Goal: Entertainment & Leisure: Consume media (video, audio)

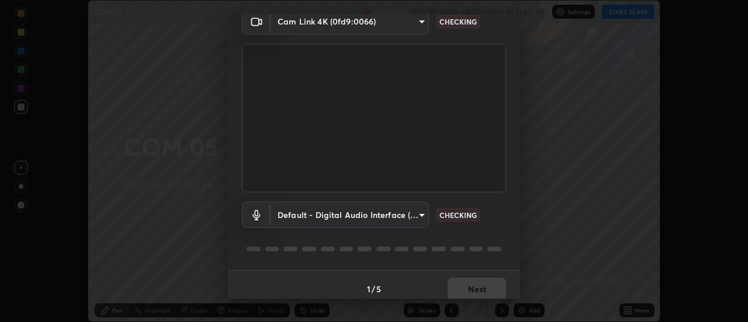
scroll to position [61, 0]
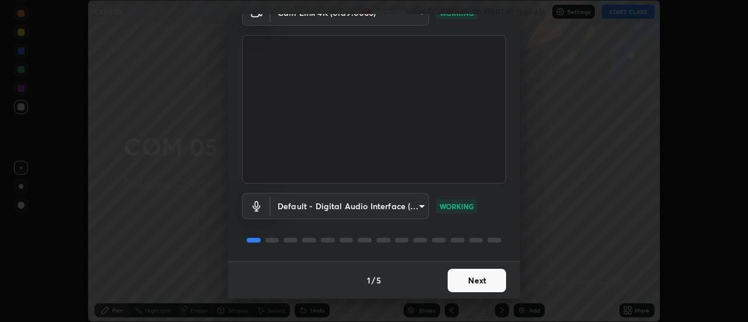
click at [471, 286] on button "Next" at bounding box center [477, 280] width 58 height 23
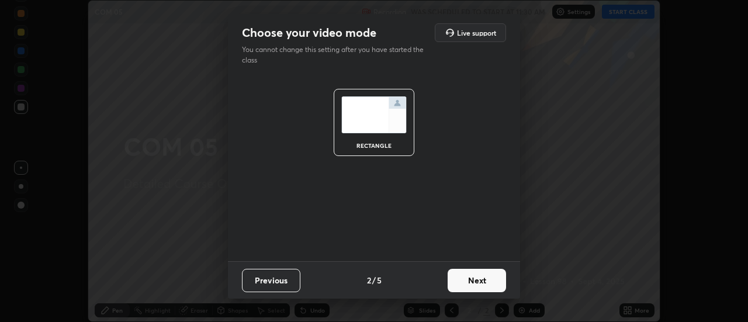
scroll to position [0, 0]
click at [475, 288] on button "Next" at bounding box center [477, 280] width 58 height 23
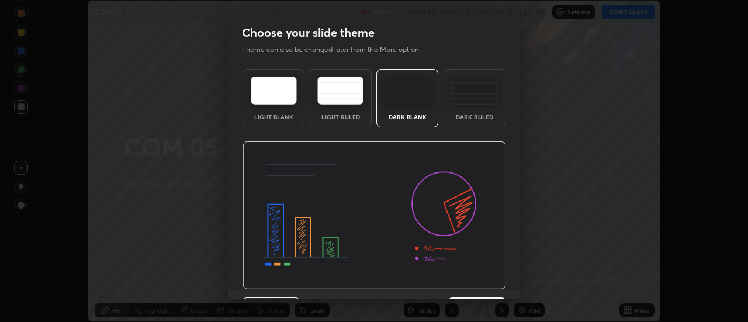
scroll to position [29, 0]
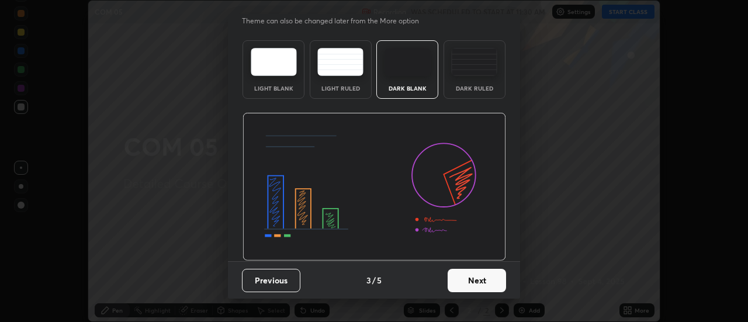
click at [475, 280] on button "Next" at bounding box center [477, 280] width 58 height 23
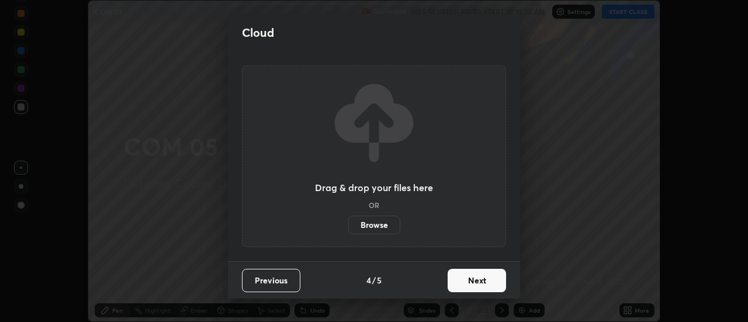
click at [478, 277] on button "Next" at bounding box center [477, 280] width 58 height 23
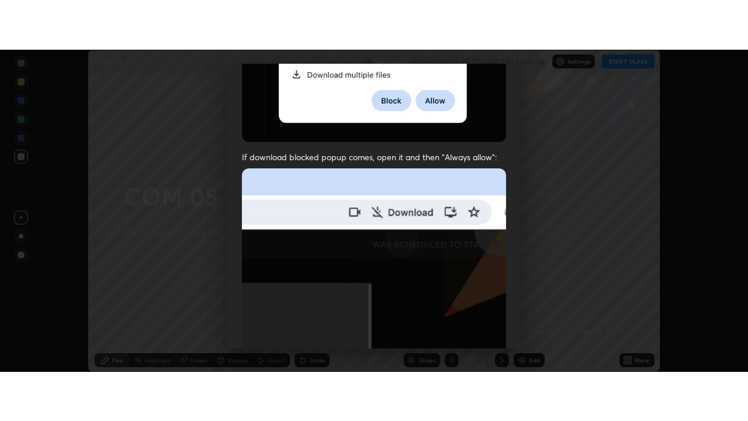
scroll to position [300, 0]
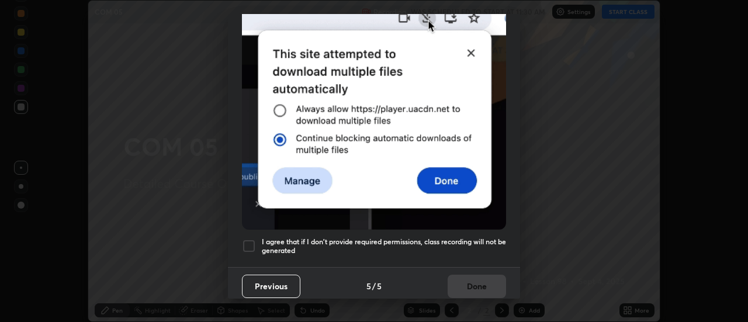
click at [247, 240] on div at bounding box center [249, 246] width 14 height 14
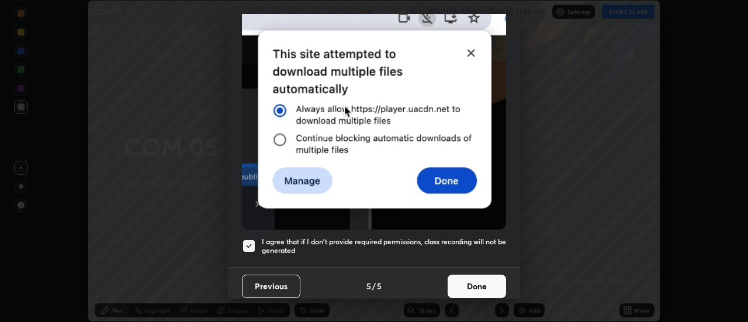
click at [475, 281] on button "Done" at bounding box center [477, 286] width 58 height 23
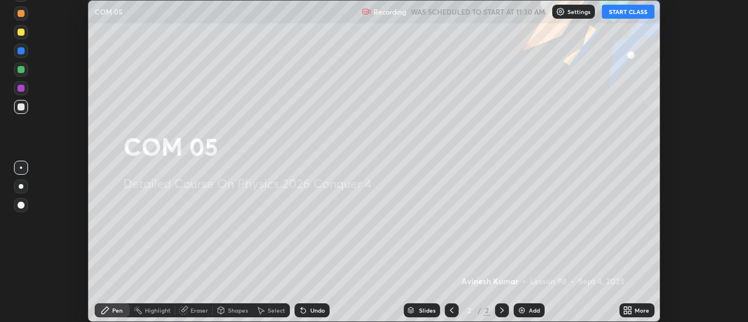
click at [629, 15] on button "START CLASS" at bounding box center [628, 12] width 53 height 14
click at [629, 311] on icon at bounding box center [630, 312] width 3 height 3
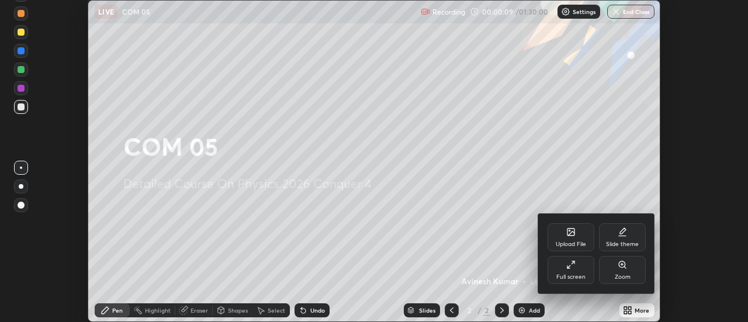
click at [572, 264] on icon at bounding box center [573, 262] width 3 height 3
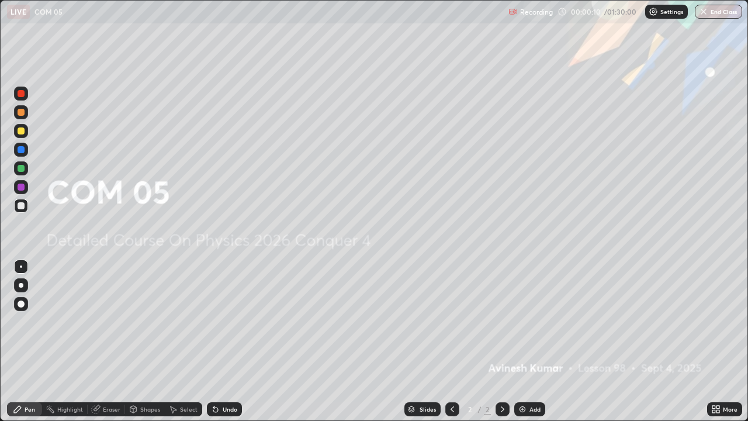
scroll to position [421, 748]
click at [523, 322] on img at bounding box center [522, 409] width 9 height 9
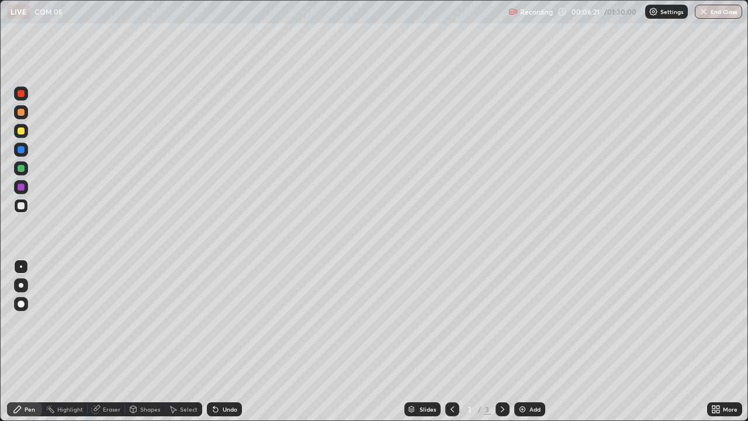
click at [521, 322] on img at bounding box center [522, 409] width 9 height 9
click at [22, 113] on div at bounding box center [21, 112] width 7 height 7
click at [23, 189] on div at bounding box center [21, 187] width 7 height 7
click at [23, 133] on div at bounding box center [21, 130] width 7 height 7
click at [19, 208] on div at bounding box center [21, 205] width 7 height 7
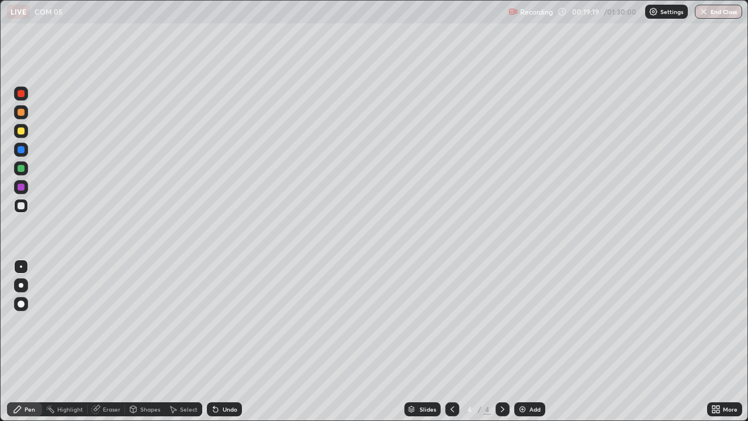
click at [21, 171] on div at bounding box center [21, 168] width 7 height 7
click at [519, 322] on img at bounding box center [522, 409] width 9 height 9
click at [22, 205] on div at bounding box center [21, 205] width 7 height 7
click at [520, 322] on img at bounding box center [522, 409] width 9 height 9
click at [22, 109] on div at bounding box center [21, 112] width 7 height 7
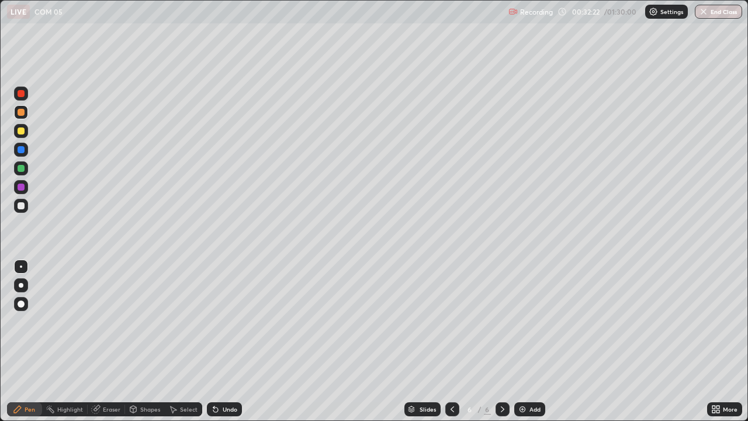
click at [524, 322] on img at bounding box center [522, 409] width 9 height 9
click at [110, 322] on div "Eraser" at bounding box center [112, 409] width 18 height 6
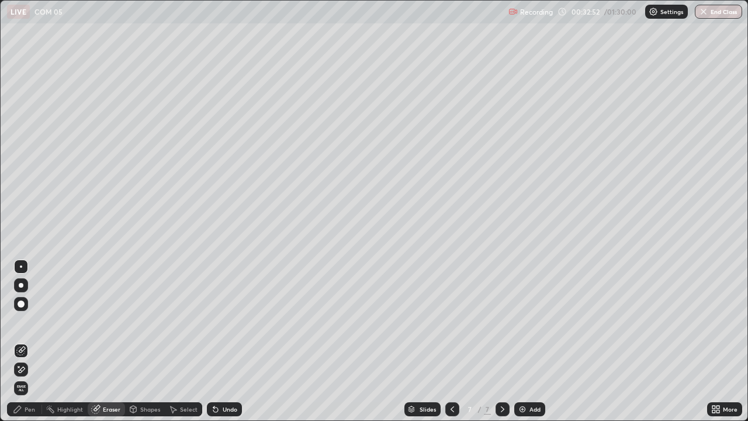
click at [28, 322] on div "Pen" at bounding box center [30, 409] width 11 height 6
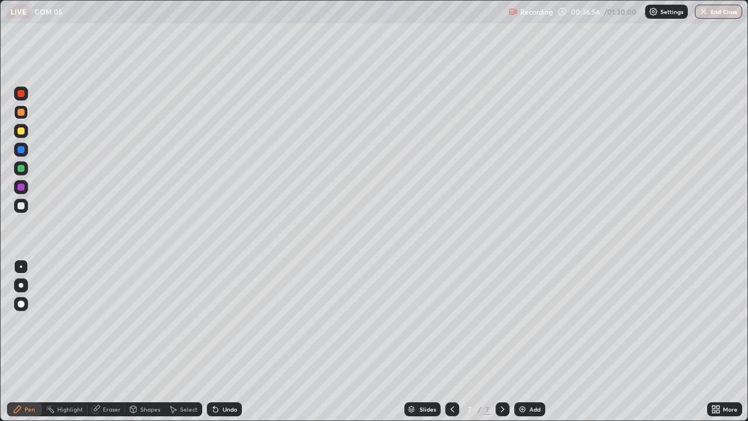
click at [23, 205] on div at bounding box center [21, 205] width 7 height 7
click at [522, 322] on img at bounding box center [522, 409] width 9 height 9
click at [21, 132] on div at bounding box center [21, 130] width 7 height 7
click at [520, 322] on img at bounding box center [522, 409] width 9 height 9
click at [19, 206] on div at bounding box center [21, 205] width 7 height 7
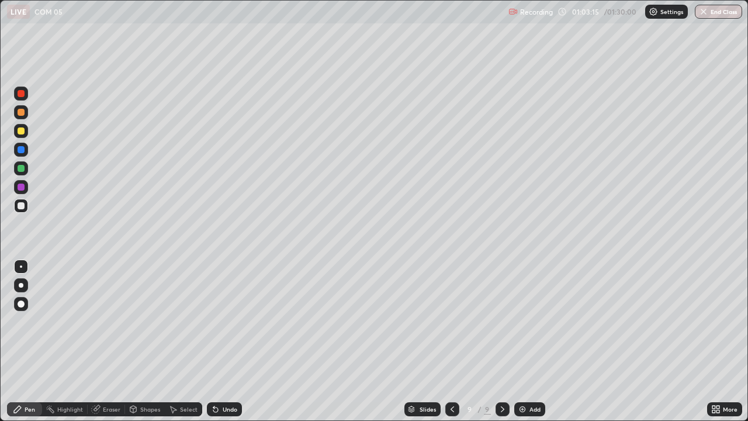
click at [450, 322] on icon at bounding box center [452, 409] width 9 height 9
click at [451, 322] on icon at bounding box center [453, 409] width 4 height 6
click at [501, 322] on icon at bounding box center [503, 409] width 4 height 6
click at [496, 322] on div at bounding box center [503, 409] width 14 height 14
click at [520, 322] on img at bounding box center [522, 409] width 9 height 9
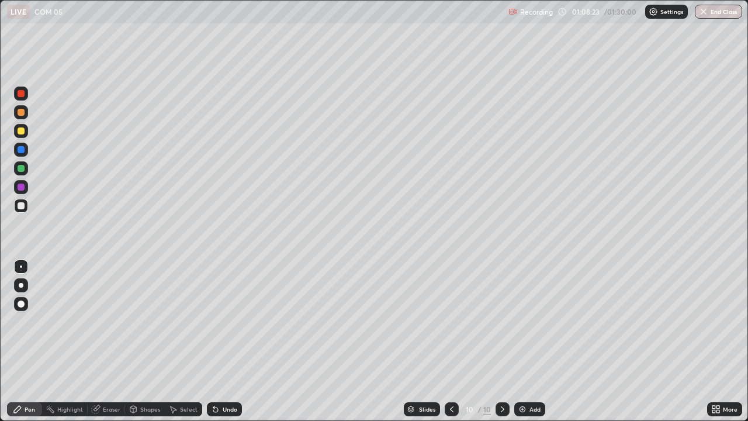
click at [22, 187] on div at bounding box center [21, 187] width 7 height 7
click at [23, 207] on div at bounding box center [21, 205] width 7 height 7
click at [523, 322] on img at bounding box center [522, 409] width 9 height 9
click at [522, 322] on img at bounding box center [522, 409] width 9 height 9
